Goal: Task Accomplishment & Management: Manage account settings

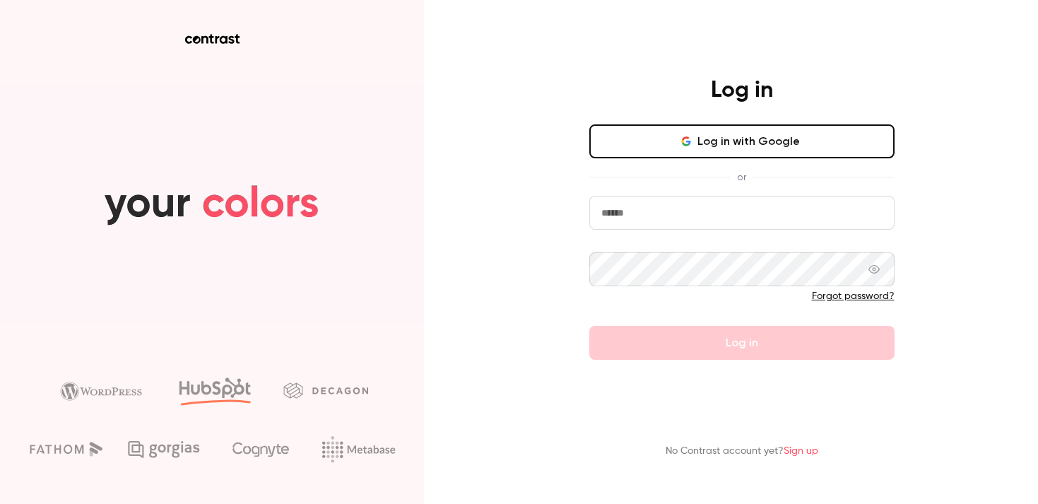
click at [624, 146] on button "Log in with Google" at bounding box center [741, 141] width 305 height 34
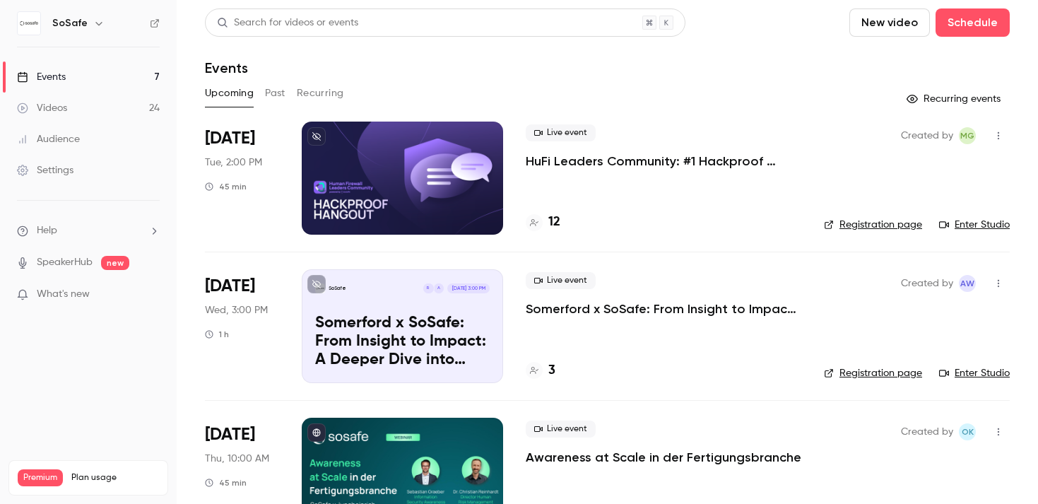
click at [554, 254] on li "[DATE] Wed, 3:00 PM 1 h SoSafe A R [DATE] 3:00 PM Somerford x SoSafe: From Insi…" at bounding box center [607, 325] width 805 height 148
click at [617, 162] on p "HuFi Leaders Community: #1 Hackproof Hangout" at bounding box center [663, 161] width 275 height 17
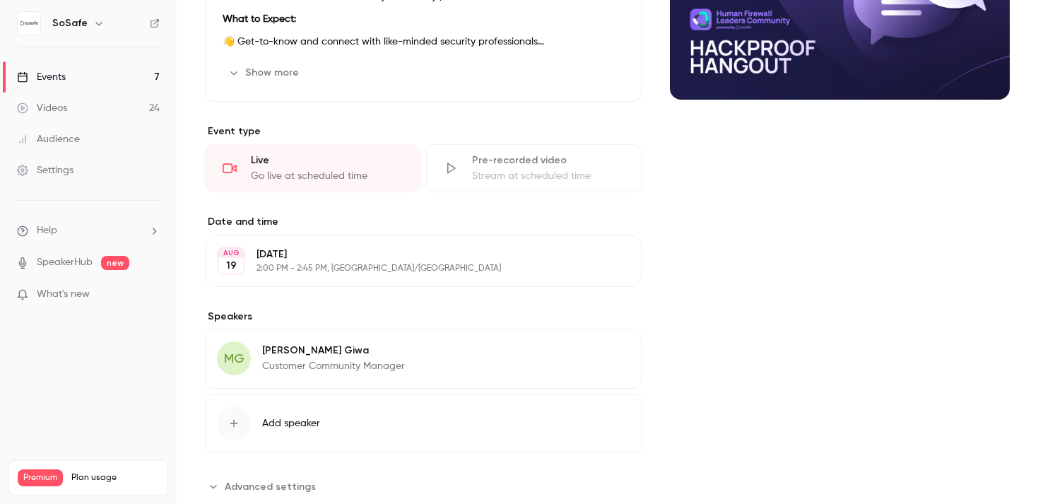
scroll to position [272, 0]
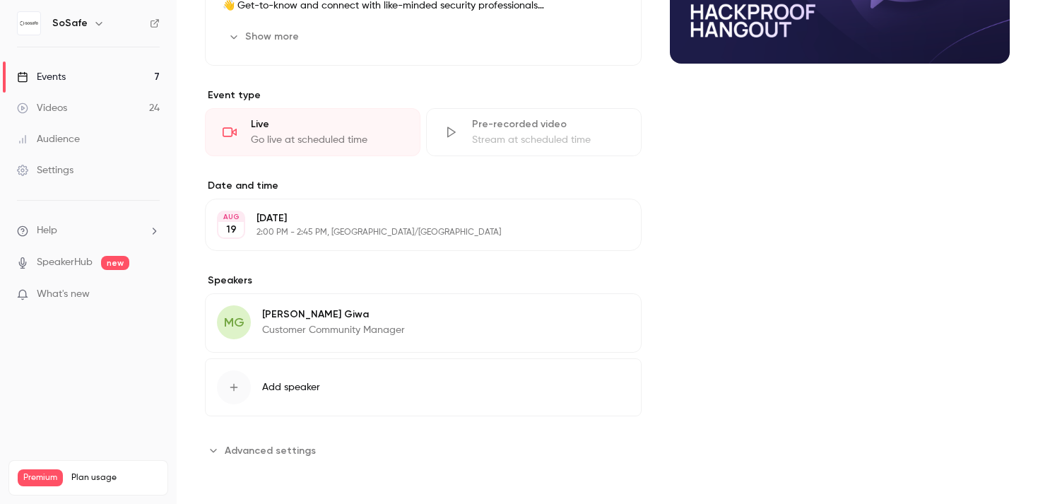
click at [259, 444] on span "Advanced settings" at bounding box center [270, 450] width 91 height 15
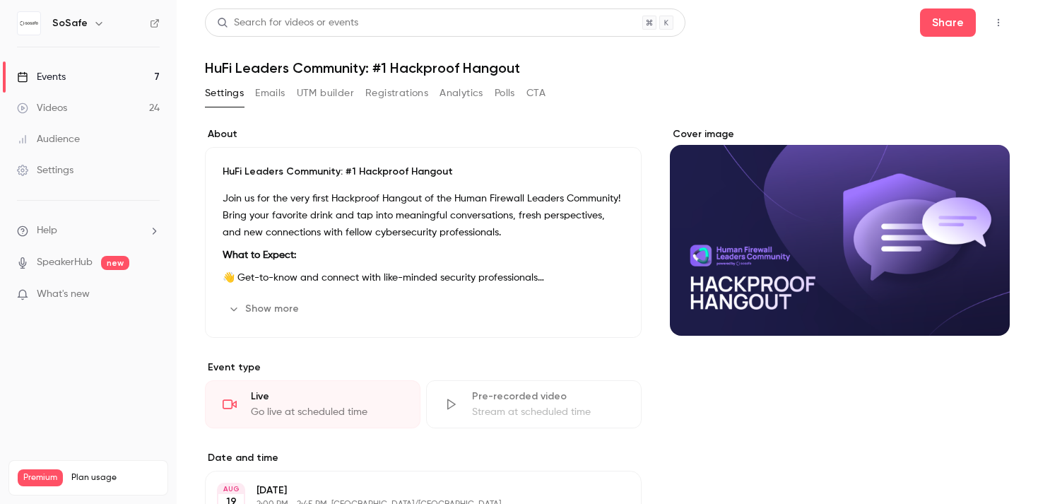
scroll to position [5, 0]
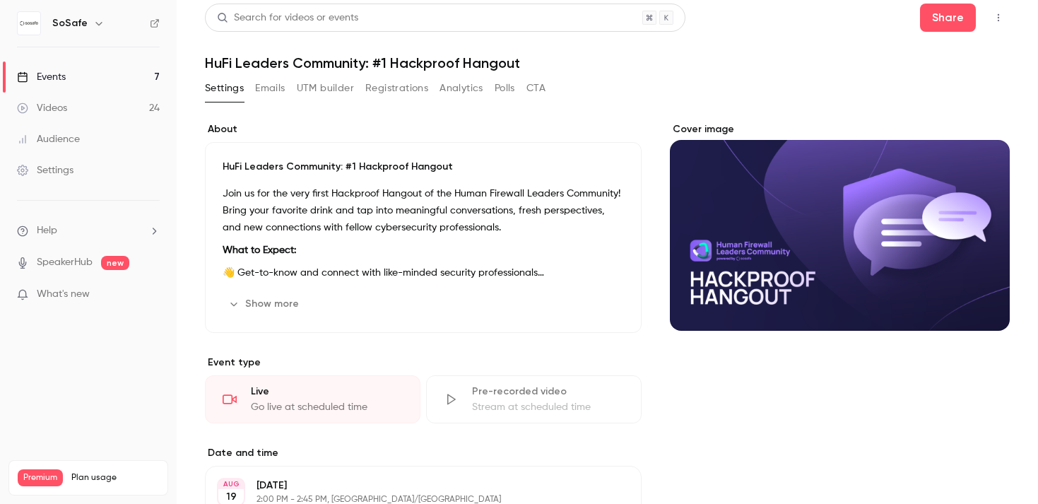
click at [271, 91] on button "Emails" at bounding box center [270, 88] width 30 height 23
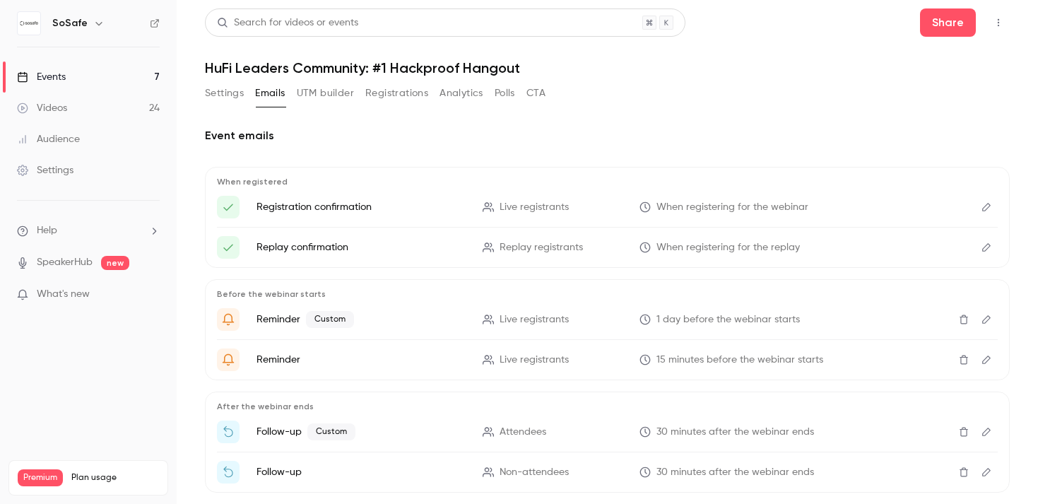
click at [318, 95] on button "UTM builder" at bounding box center [325, 93] width 57 height 23
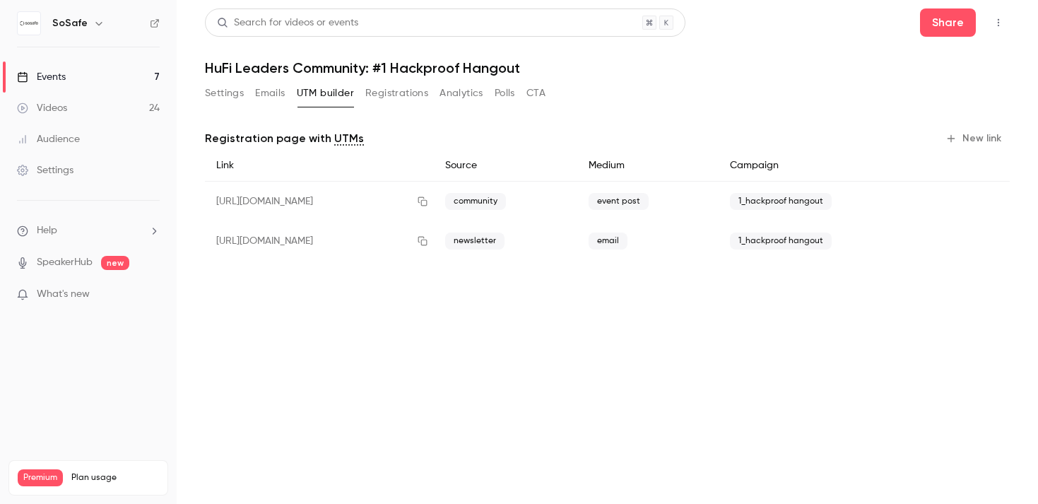
click at [280, 93] on button "Emails" at bounding box center [270, 93] width 30 height 23
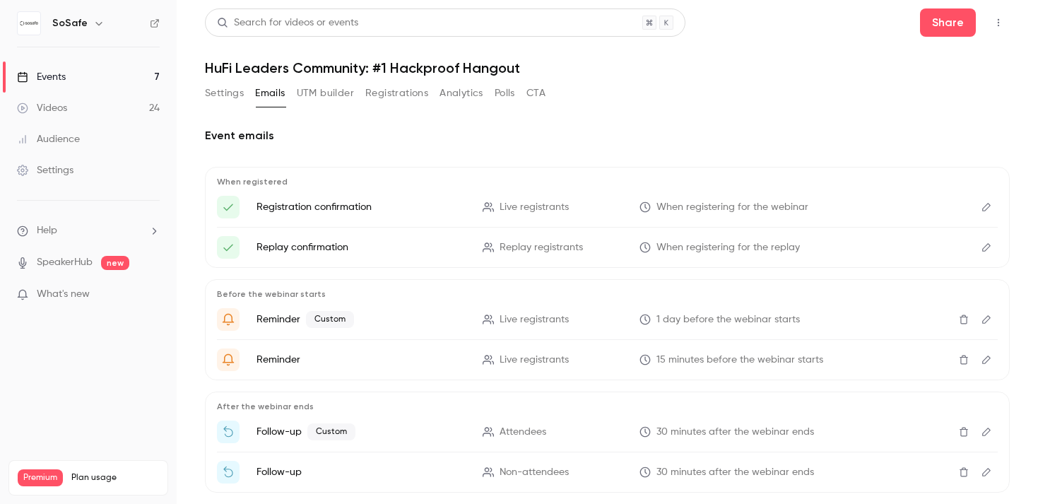
click at [400, 87] on button "Registrations" at bounding box center [396, 93] width 63 height 23
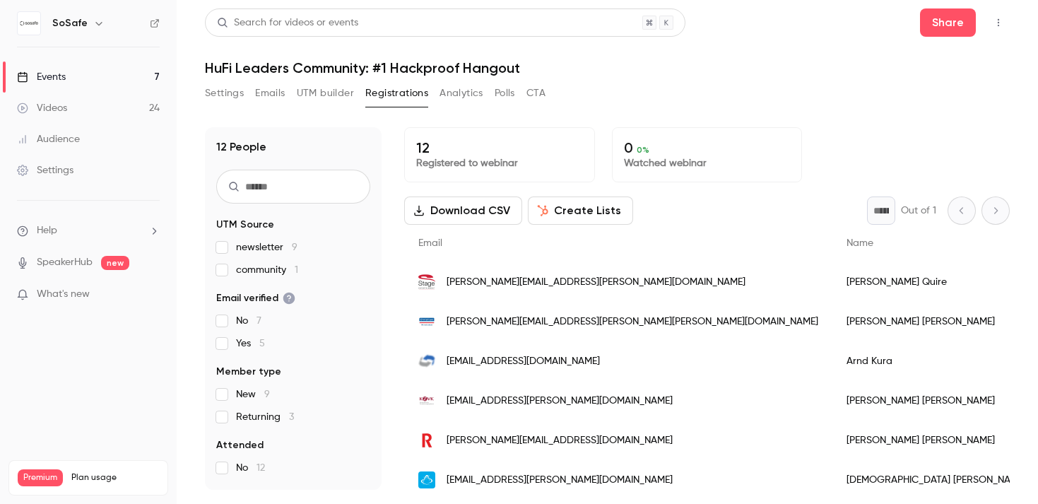
click at [449, 99] on button "Analytics" at bounding box center [461, 93] width 44 height 23
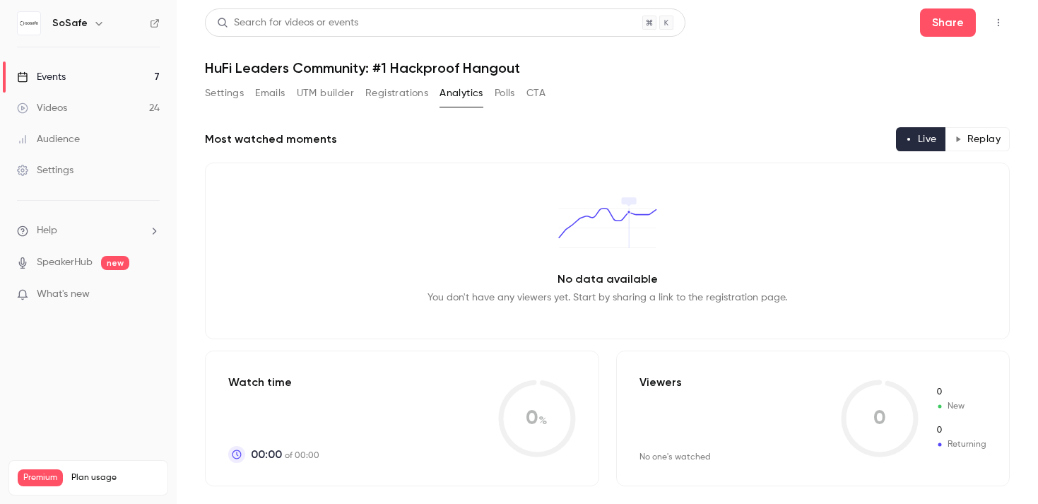
click at [407, 90] on button "Registrations" at bounding box center [396, 93] width 63 height 23
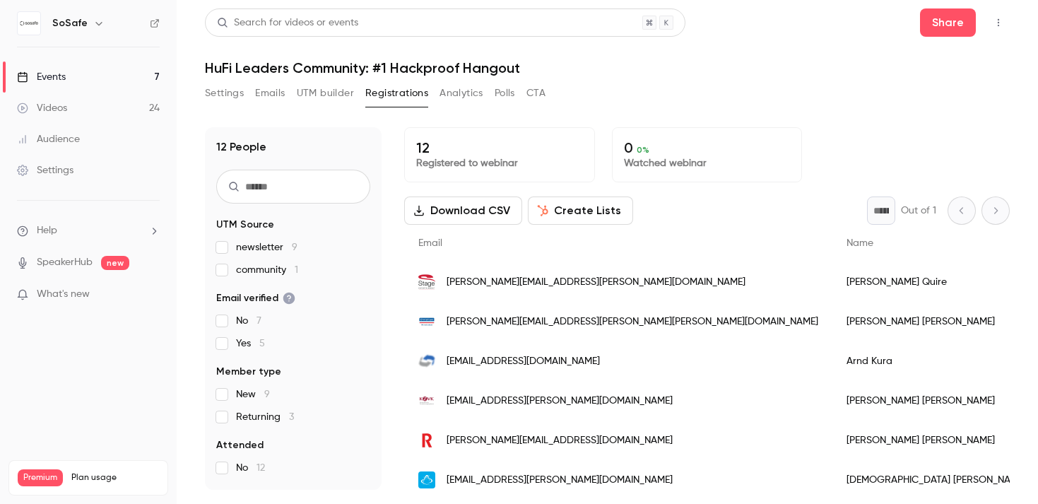
click at [453, 90] on button "Analytics" at bounding box center [461, 93] width 44 height 23
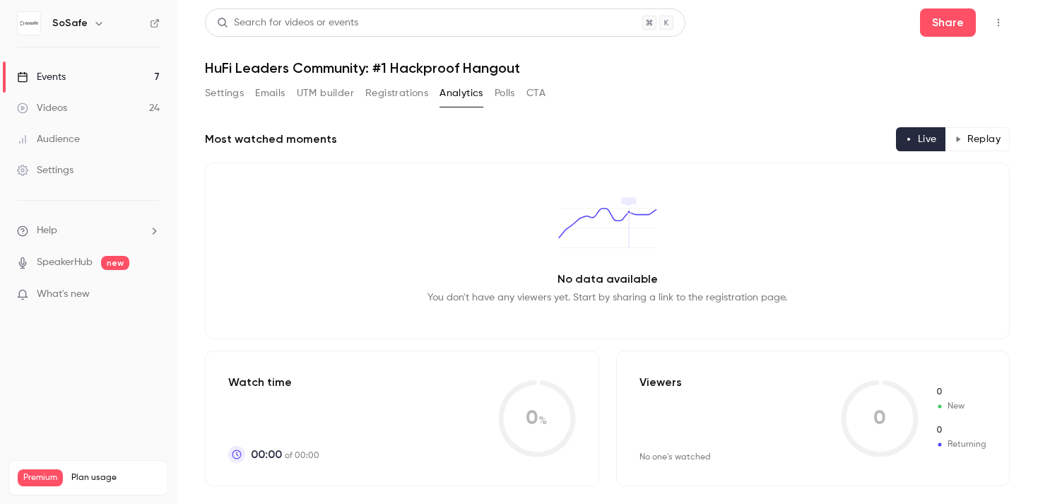
click at [491, 90] on div "Settings Emails UTM builder Registrations Analytics Polls CTA" at bounding box center [375, 93] width 340 height 23
click at [505, 89] on button "Polls" at bounding box center [504, 93] width 20 height 23
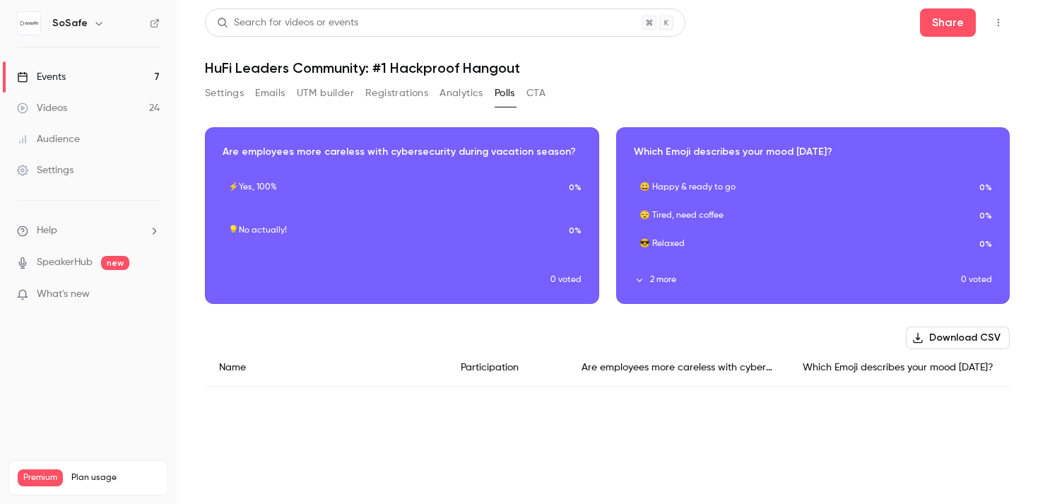
click at [216, 100] on button "Settings" at bounding box center [224, 93] width 39 height 23
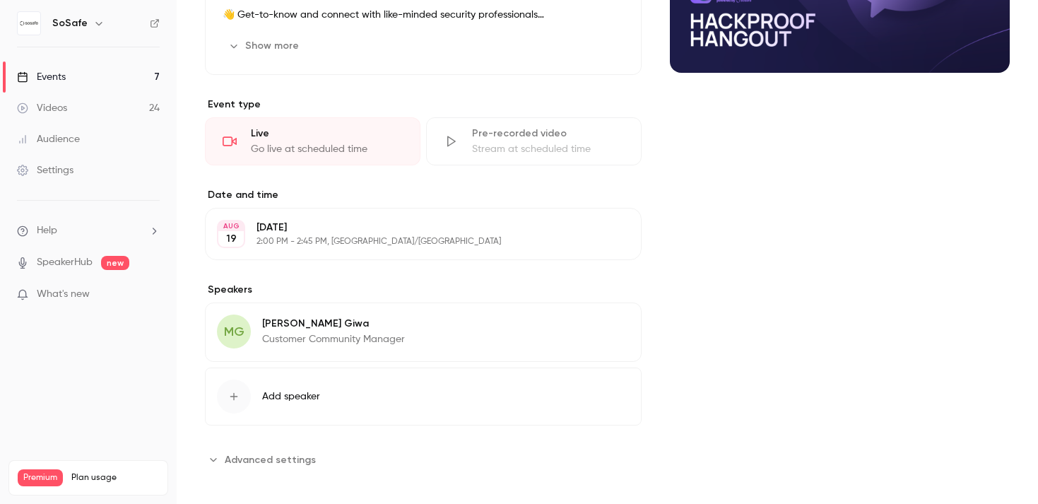
scroll to position [264, 0]
click at [301, 402] on button "Add speaker" at bounding box center [423, 395] width 437 height 58
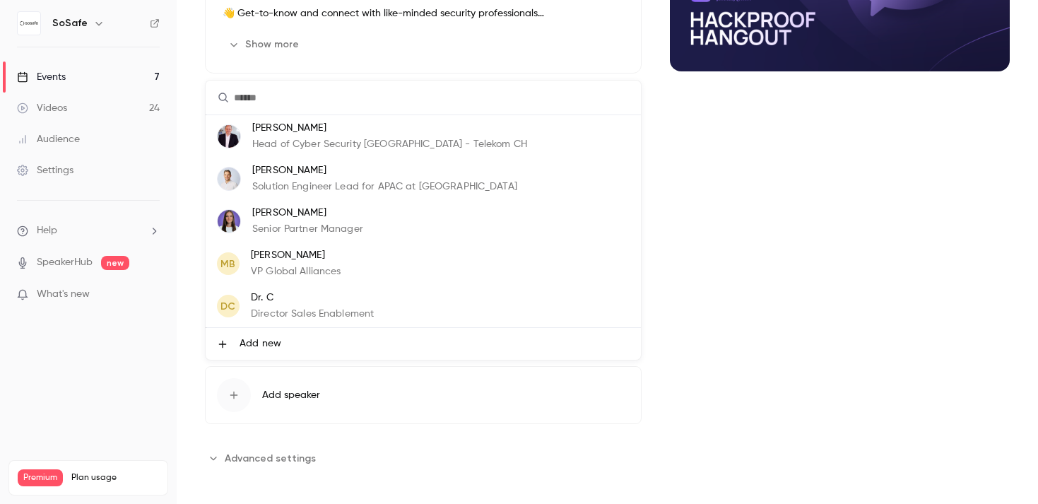
click at [849, 335] on div at bounding box center [519, 252] width 1038 height 504
